Goal: Information Seeking & Learning: Learn about a topic

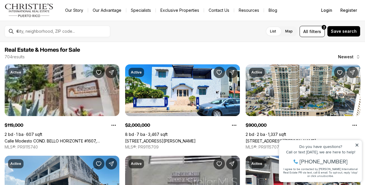
drag, startPoint x: 357, startPoint y: 143, endPoint x: 632, endPoint y: 274, distance: 305.4
click at [357, 143] on icon at bounding box center [357, 145] width 4 height 4
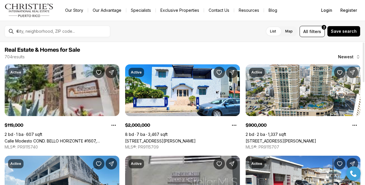
click at [348, 59] on span "Newest" at bounding box center [345, 57] width 15 height 5
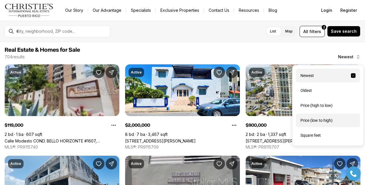
click at [329, 122] on div "Price (low to high)" at bounding box center [328, 120] width 64 height 14
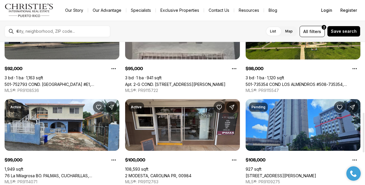
scroll to position [252, 0]
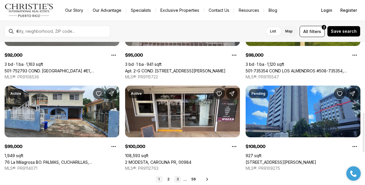
click at [178, 176] on link "3" at bounding box center [177, 179] width 7 height 7
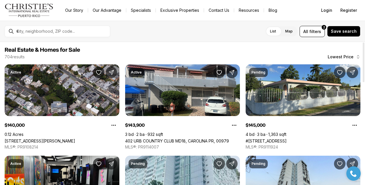
click at [82, 28] on div at bounding box center [62, 31] width 96 height 10
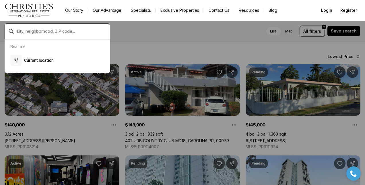
click at [83, 31] on input "text" at bounding box center [61, 31] width 91 height 5
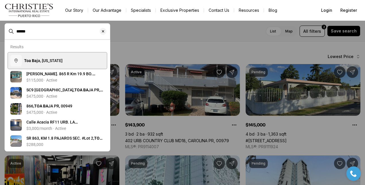
click at [61, 59] on span "Toa Ba ja, [US_STATE]" at bounding box center [43, 60] width 38 height 5
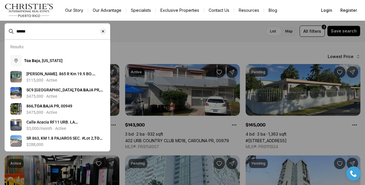
type input "**********"
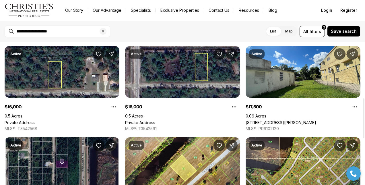
scroll to position [287, 0]
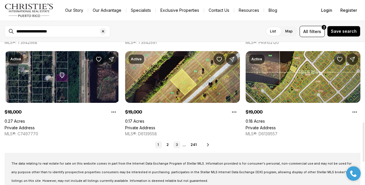
click at [175, 145] on link "3" at bounding box center [176, 144] width 7 height 7
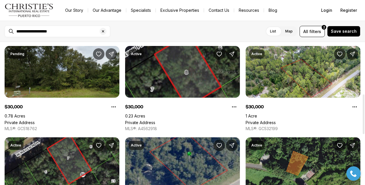
scroll to position [143, 0]
